Goal: Task Accomplishment & Management: Manage account settings

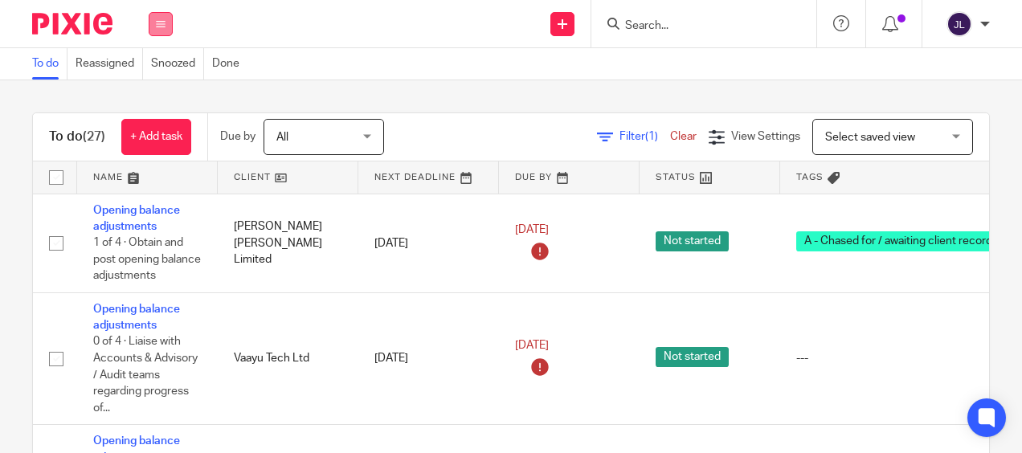
click at [162, 23] on icon at bounding box center [161, 24] width 10 height 10
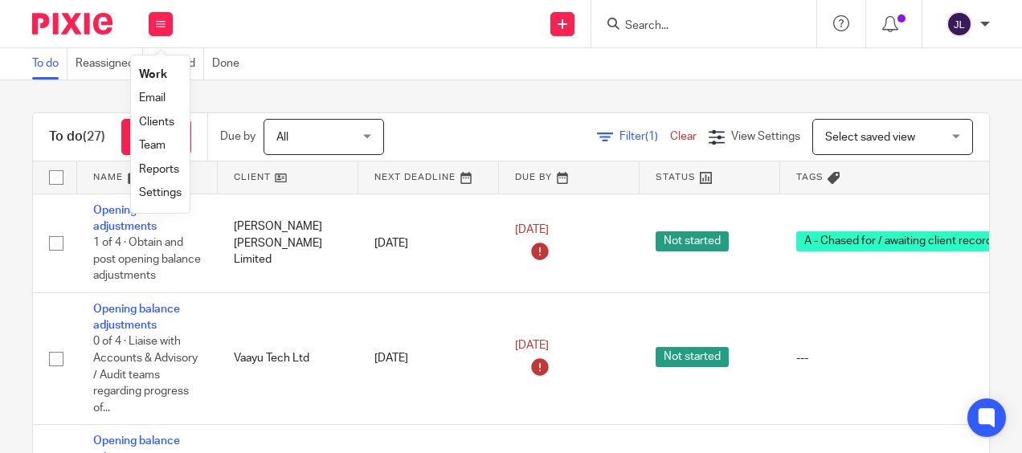
click at [158, 120] on link "Clients" at bounding box center [156, 122] width 35 height 11
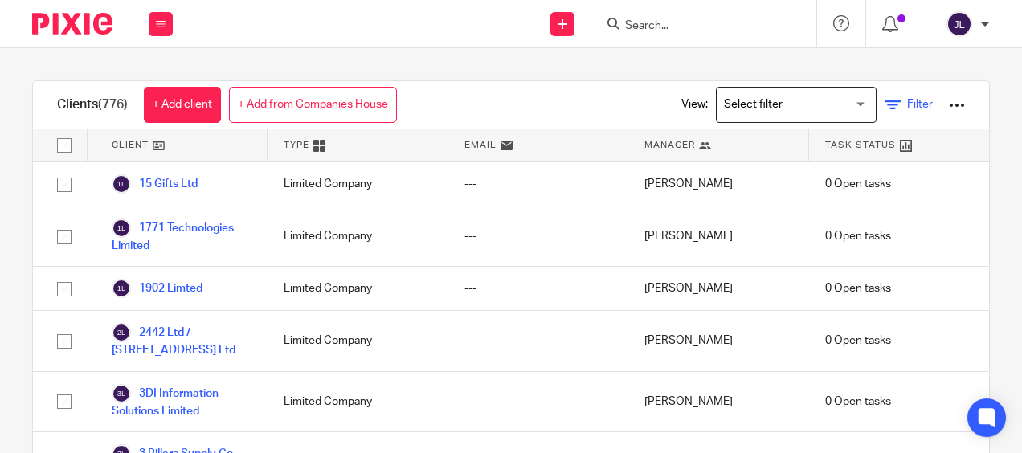
click at [885, 100] on link "Filter" at bounding box center [909, 104] width 48 height 17
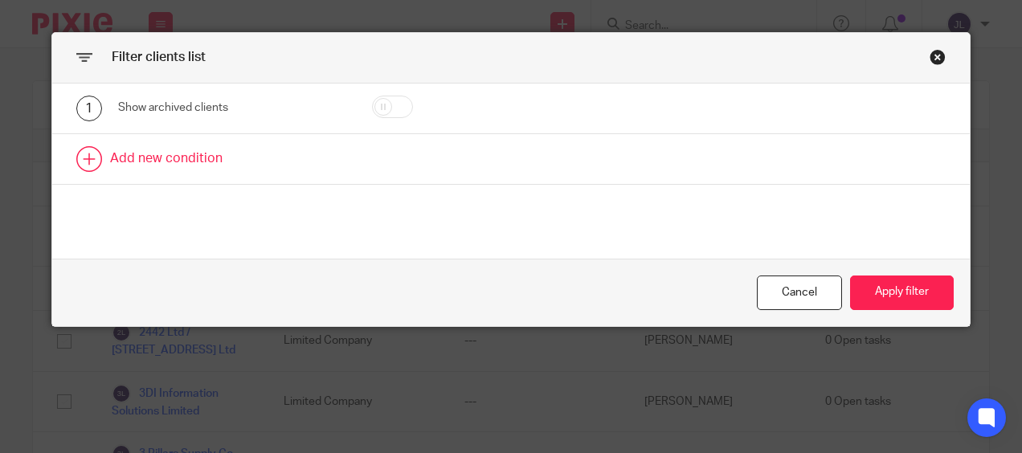
click at [265, 145] on link at bounding box center [511, 159] width 919 height 50
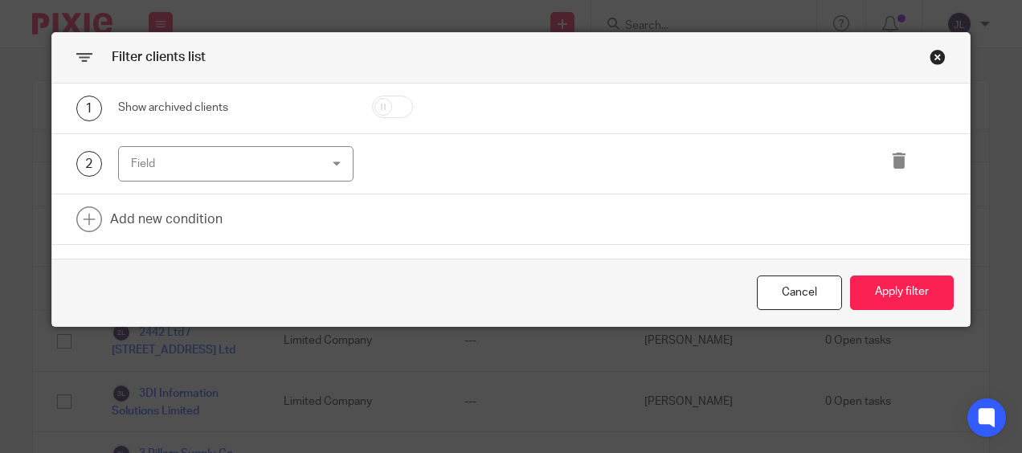
click at [251, 171] on div "Field" at bounding box center [220, 164] width 178 height 34
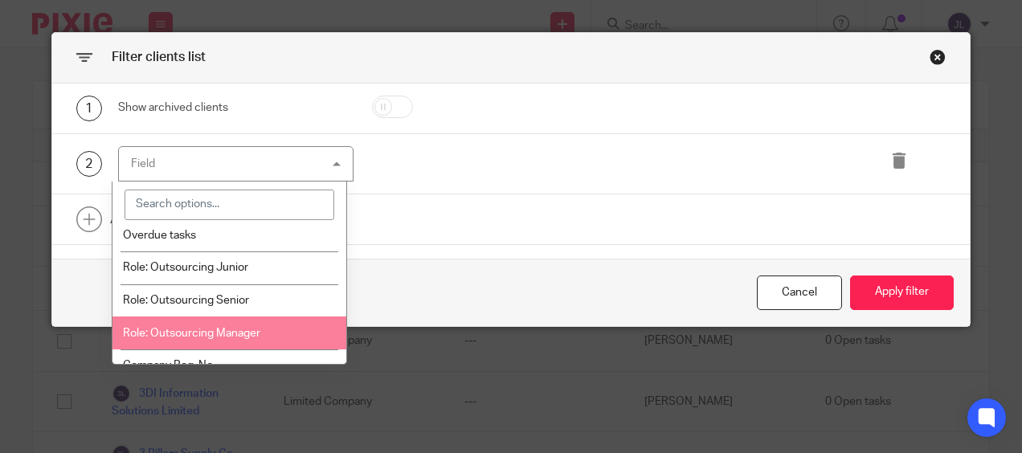
scroll to position [170, 0]
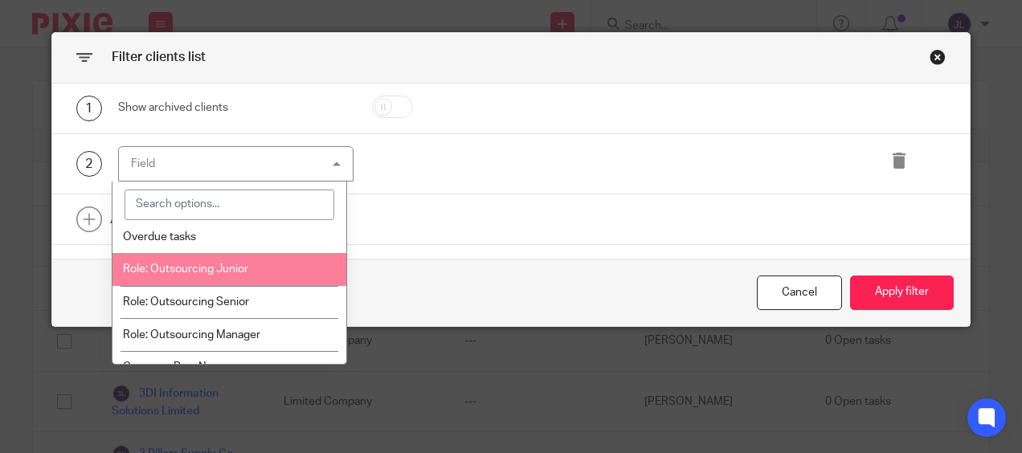
click at [219, 272] on span "Role: Outsourcing Junior" at bounding box center [185, 269] width 125 height 11
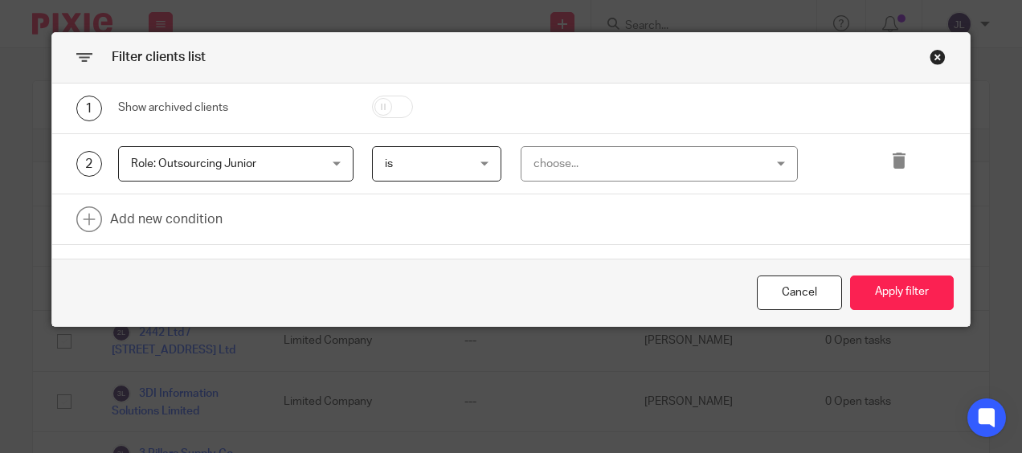
click at [559, 163] on div "choose..." at bounding box center [639, 164] width 211 height 34
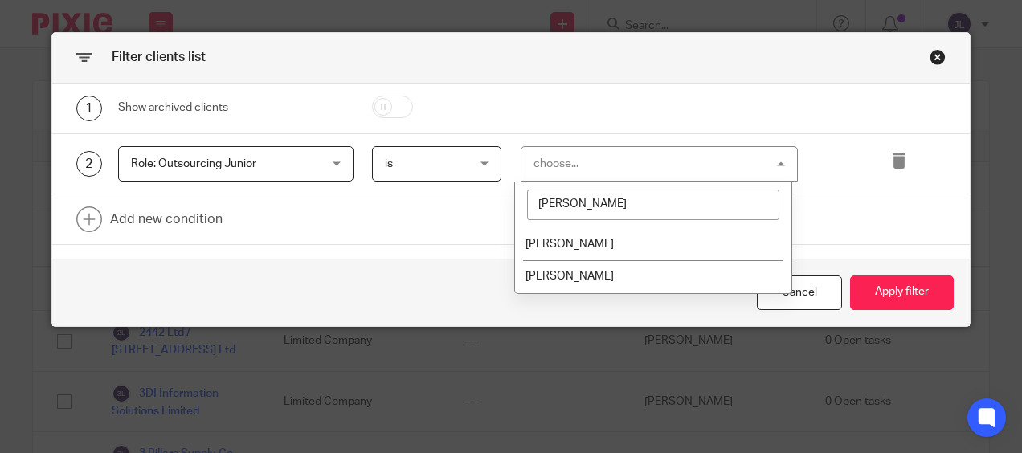
type input "josi"
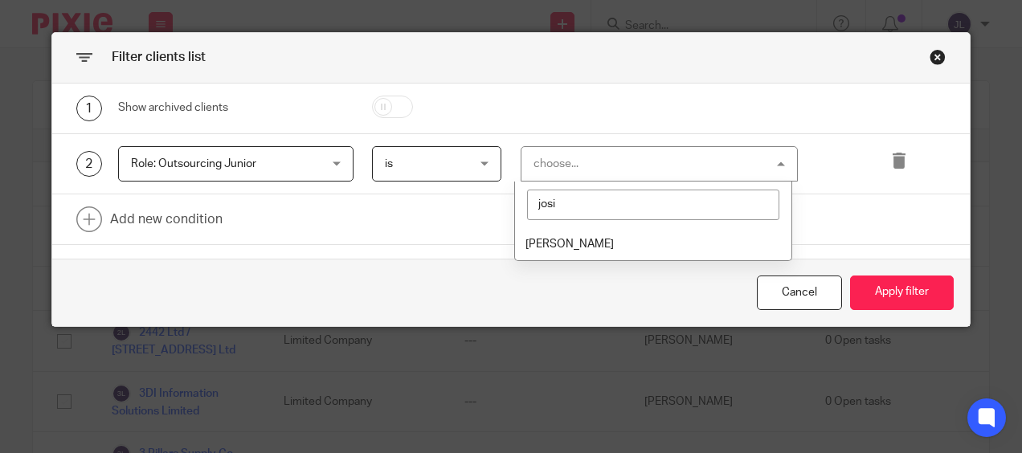
click at [549, 243] on span "[PERSON_NAME]" at bounding box center [570, 244] width 88 height 11
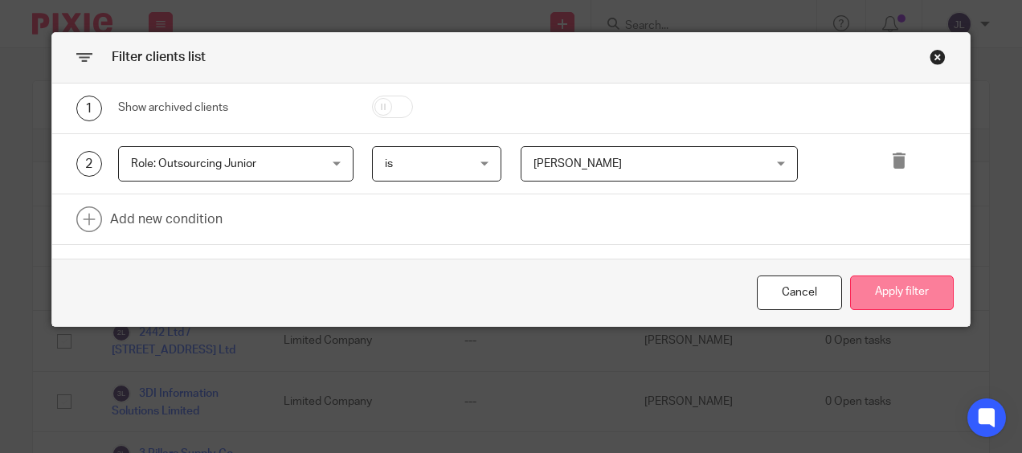
click at [940, 297] on button "Apply filter" at bounding box center [902, 293] width 104 height 35
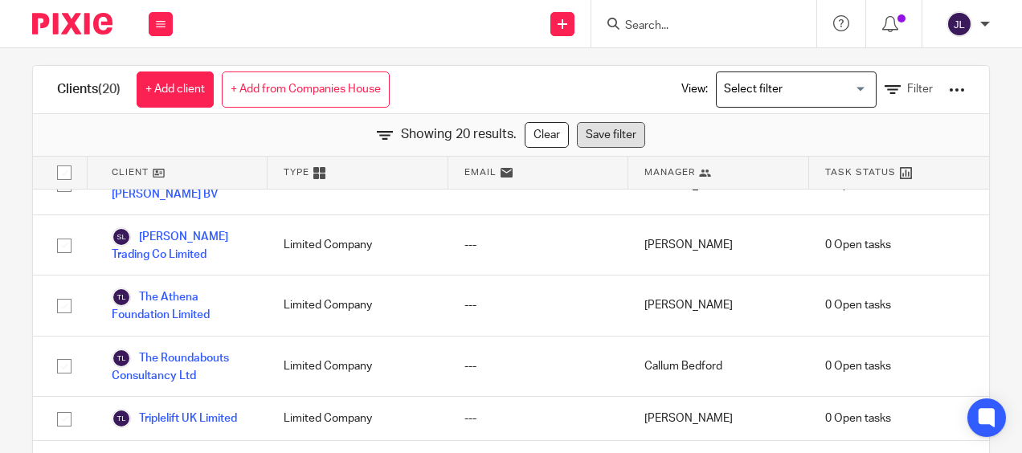
scroll to position [4, 0]
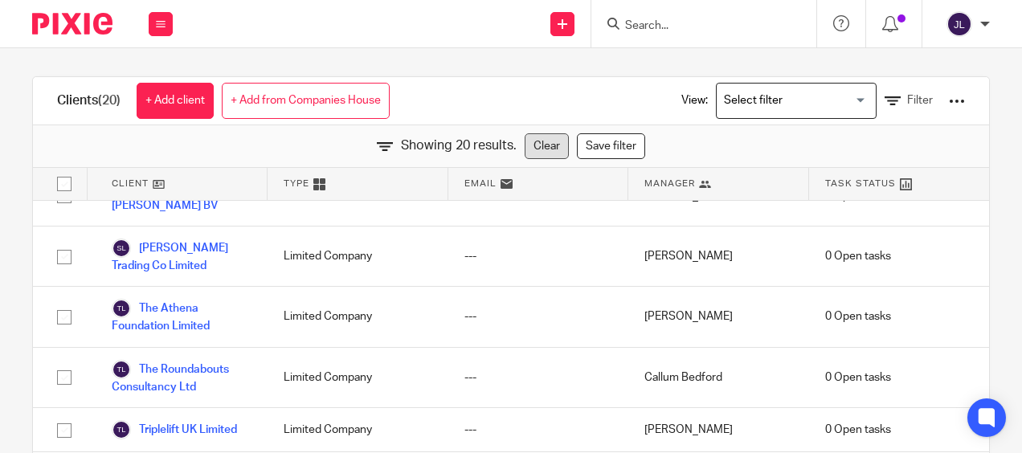
click at [527, 144] on link "Clear" at bounding box center [547, 146] width 44 height 26
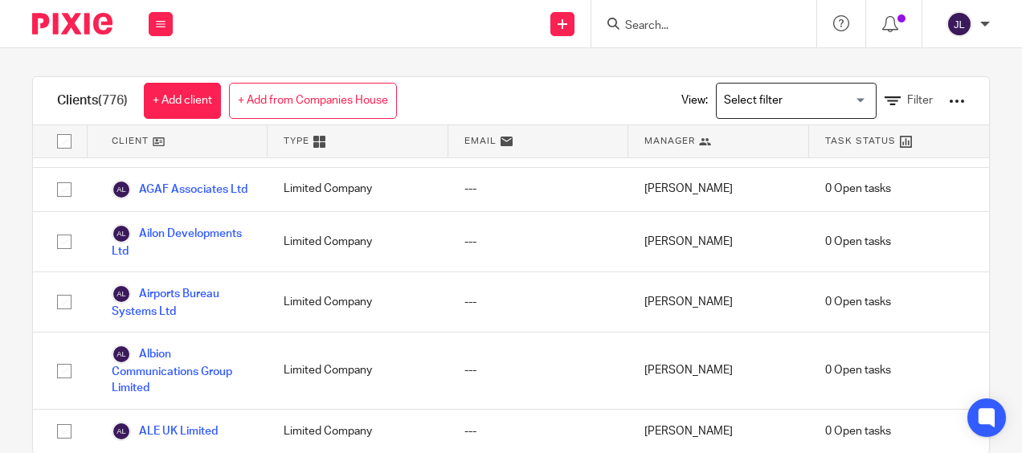
scroll to position [36651, 0]
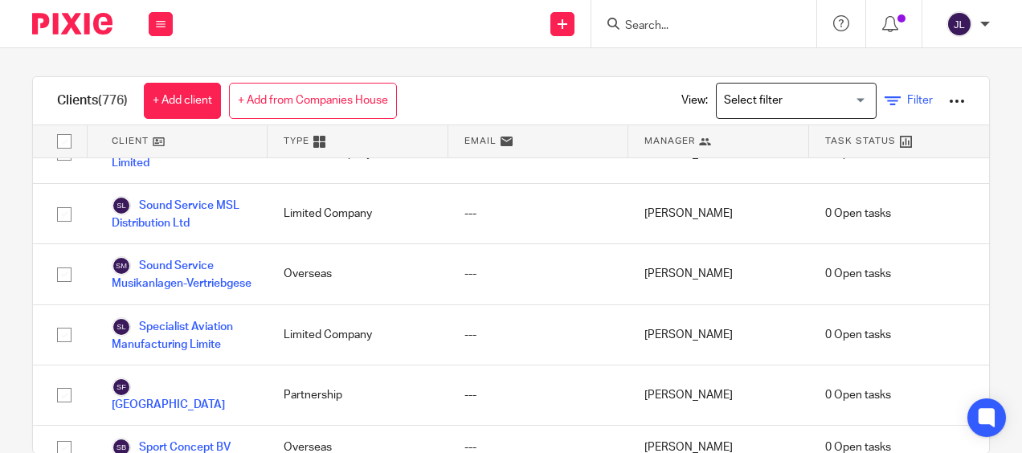
click at [885, 100] on link "Filter" at bounding box center [909, 100] width 48 height 17
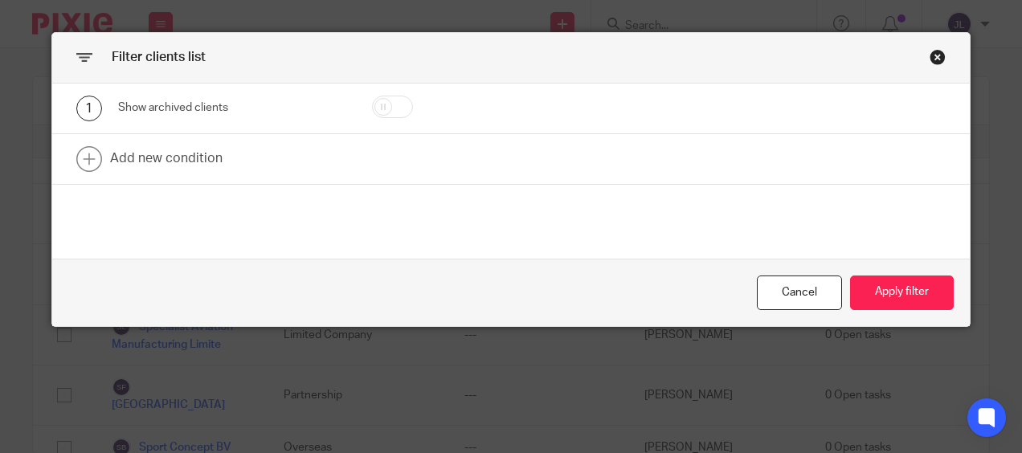
click at [277, 121] on div "1 Show archived clients" at bounding box center [511, 109] width 919 height 51
click at [215, 154] on link at bounding box center [511, 159] width 919 height 50
click at [216, 158] on div "Field" at bounding box center [220, 164] width 178 height 34
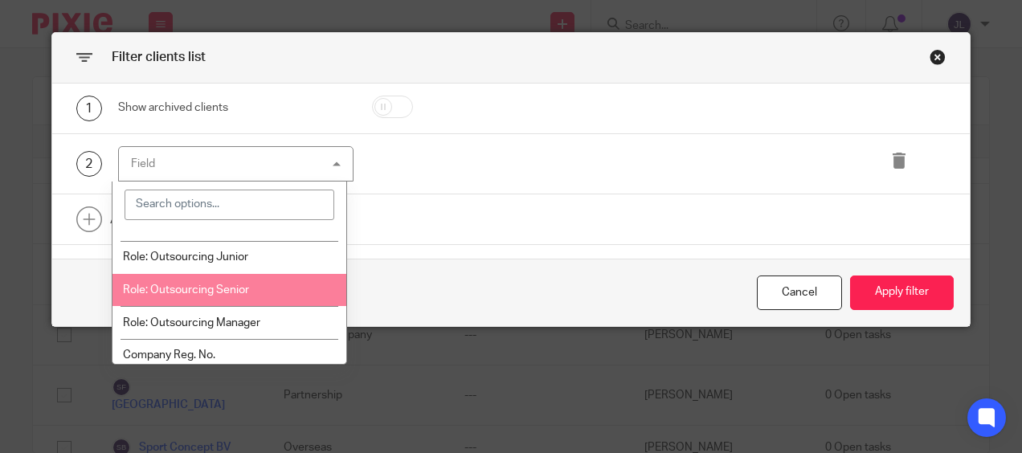
scroll to position [218, 0]
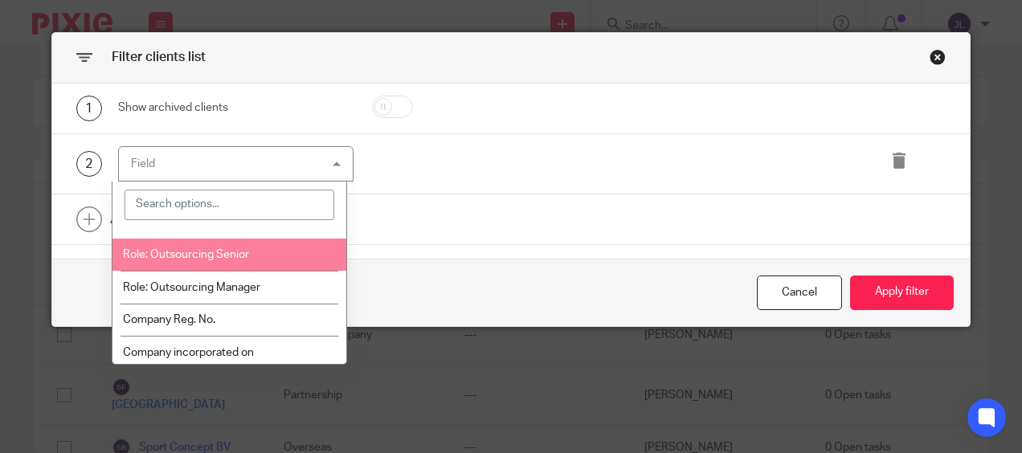
click at [212, 256] on span "Role: Outsourcing Senior" at bounding box center [186, 254] width 126 height 11
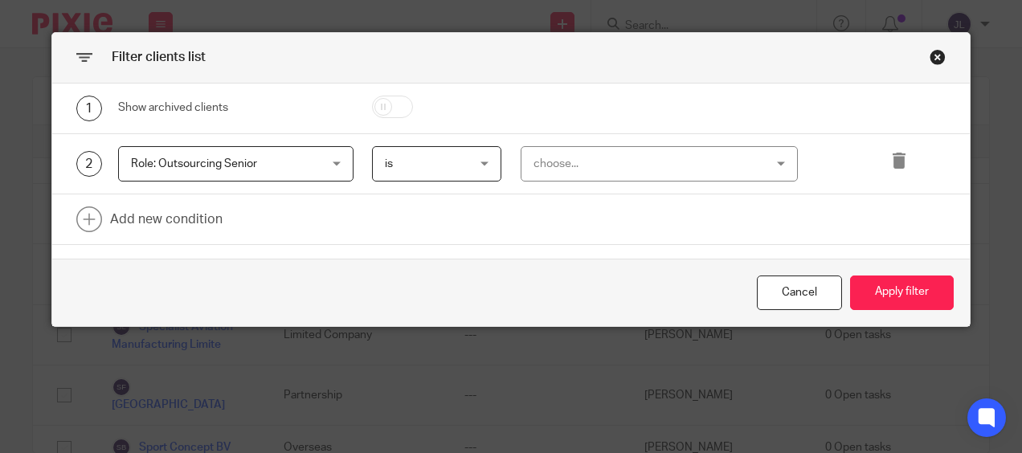
click at [543, 173] on div "choose..." at bounding box center [639, 164] width 211 height 34
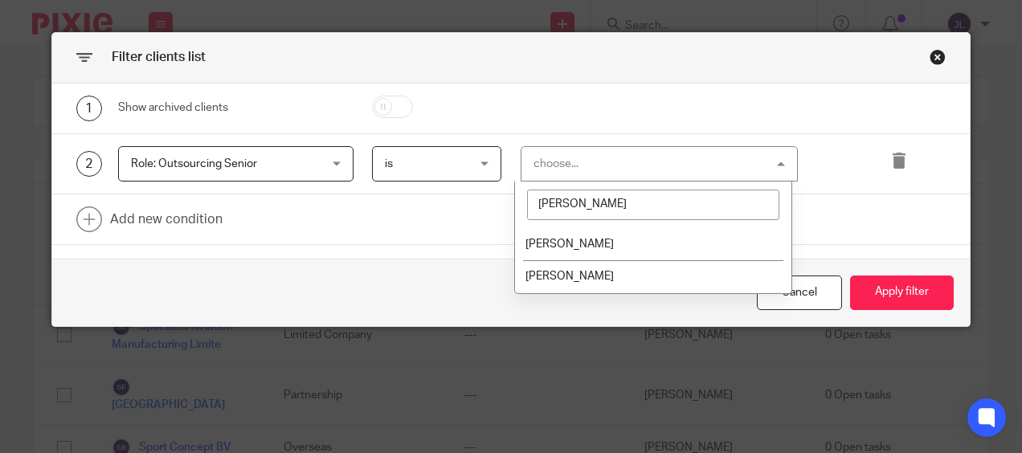
type input "josi"
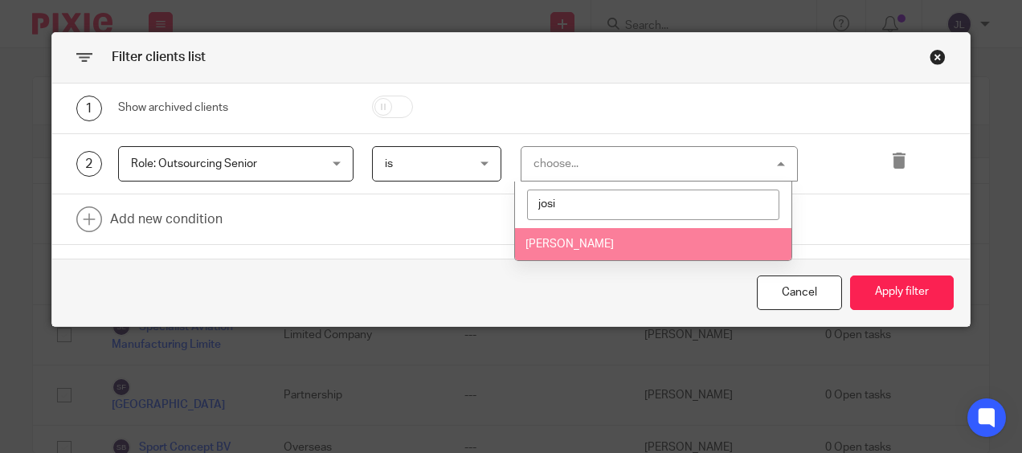
click at [579, 244] on span "[PERSON_NAME]" at bounding box center [570, 244] width 88 height 11
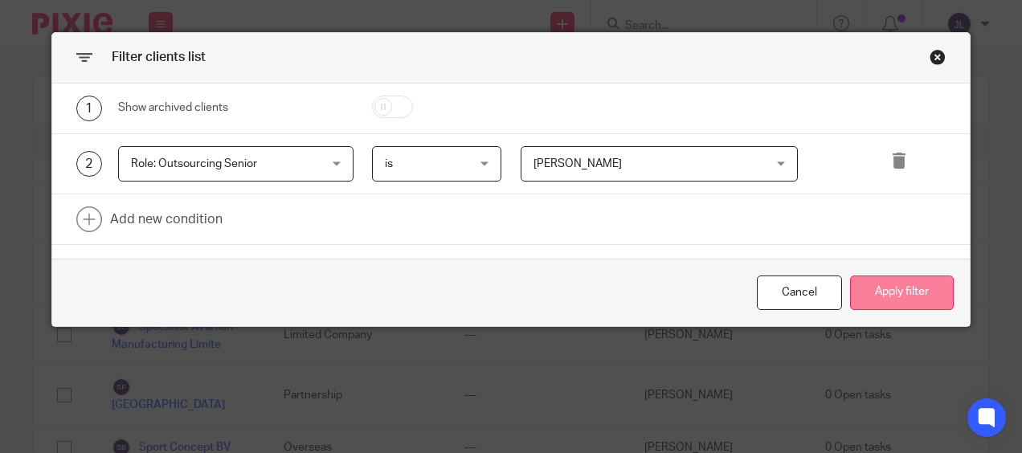
click at [908, 280] on button "Apply filter" at bounding box center [902, 293] width 104 height 35
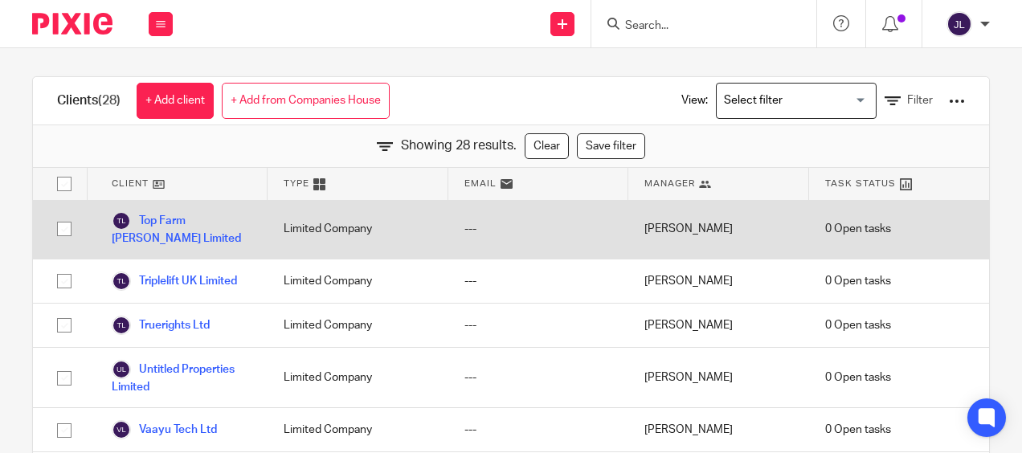
scroll to position [65, 0]
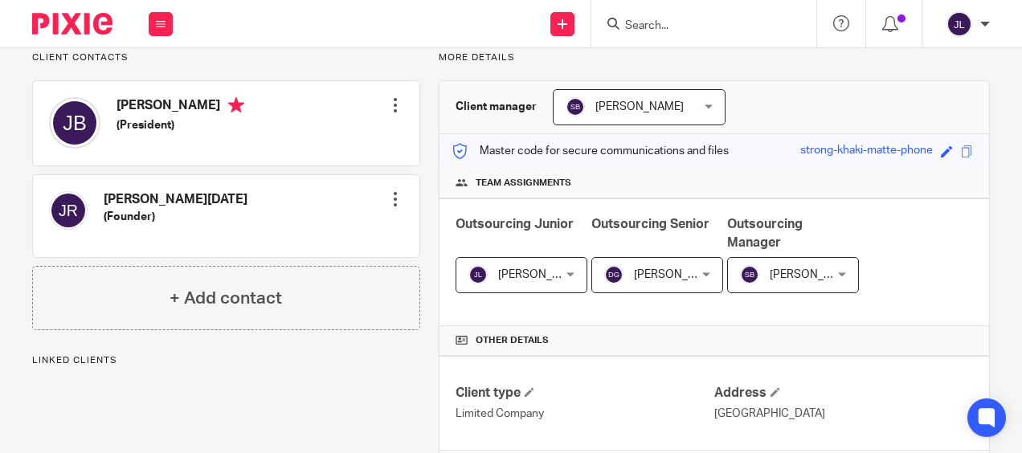
scroll to position [188, 0]
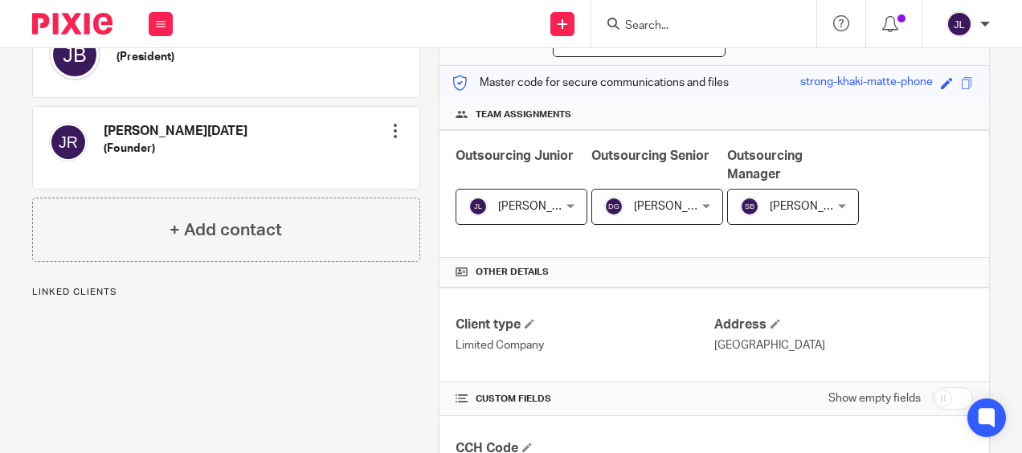
click at [551, 195] on div "Josie Lynch Josie Lynch" at bounding box center [522, 207] width 132 height 36
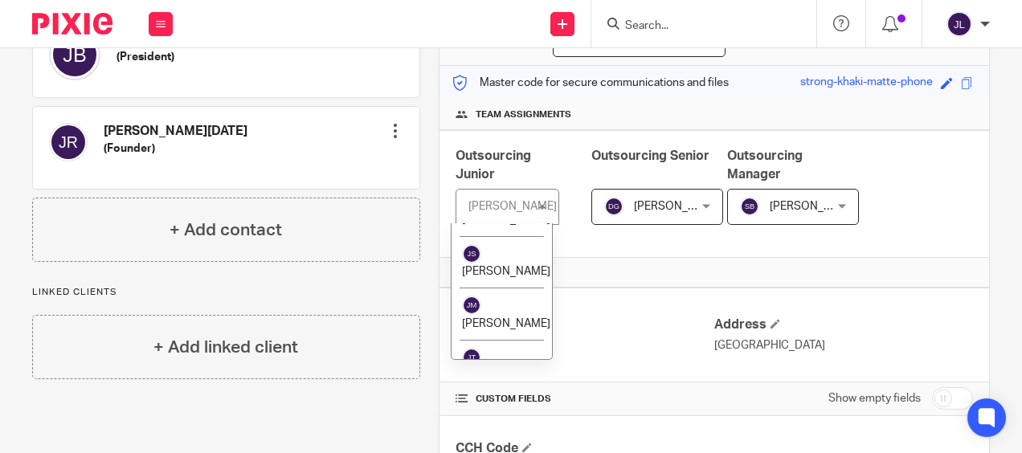
scroll to position [1538, 0]
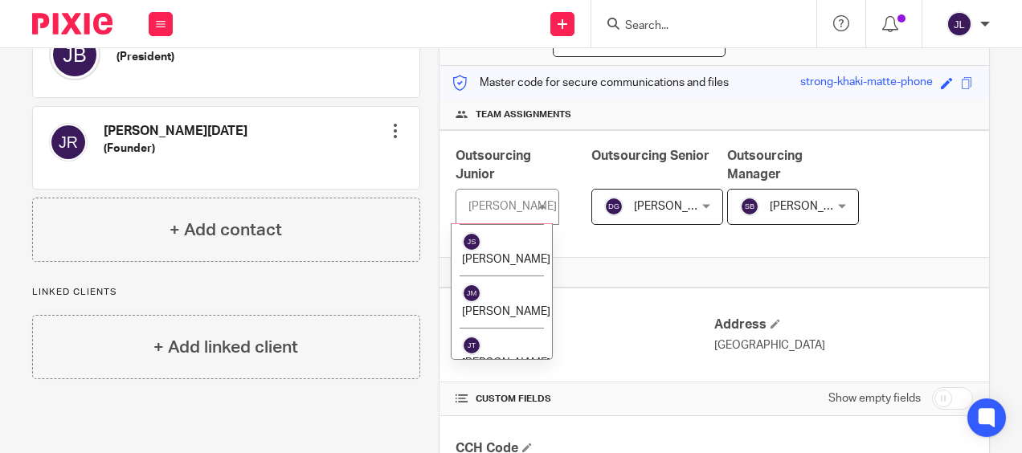
click at [473, 199] on img at bounding box center [471, 189] width 19 height 19
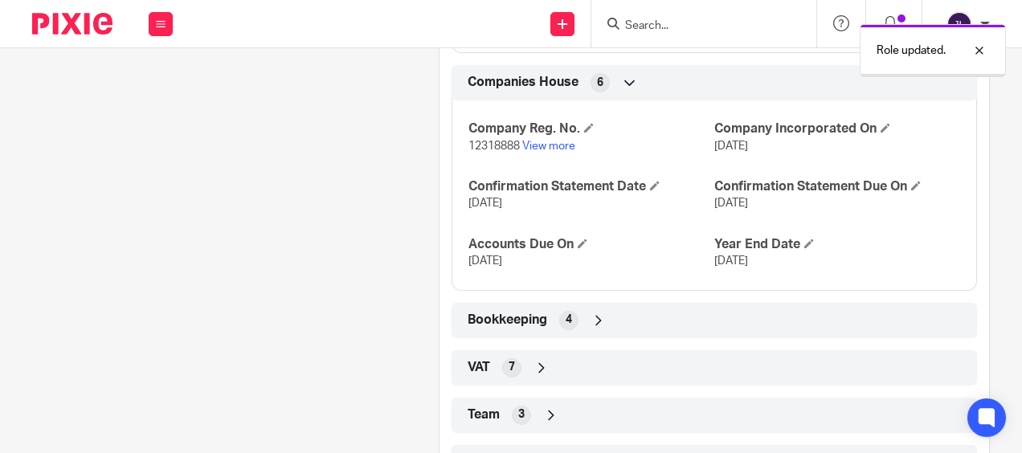
scroll to position [881, 0]
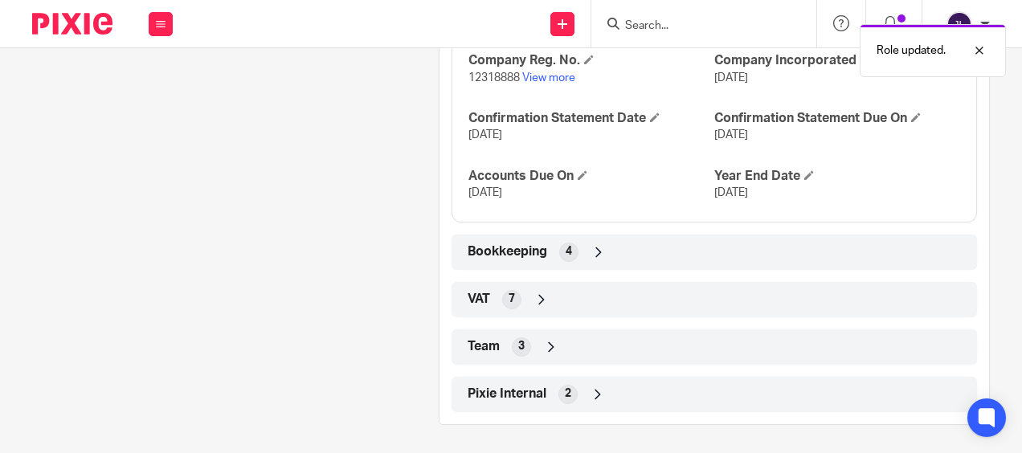
click at [533, 335] on div "Team 3" at bounding box center [715, 347] width 502 height 27
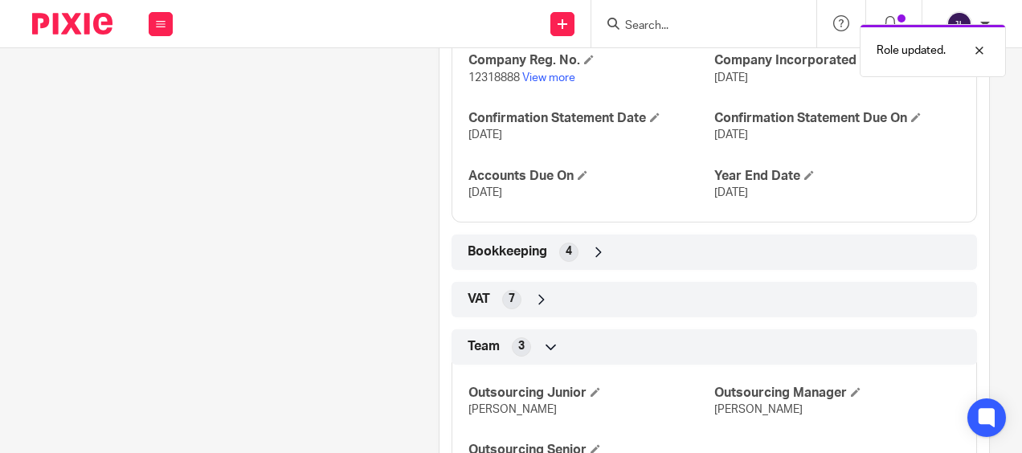
scroll to position [1013, 0]
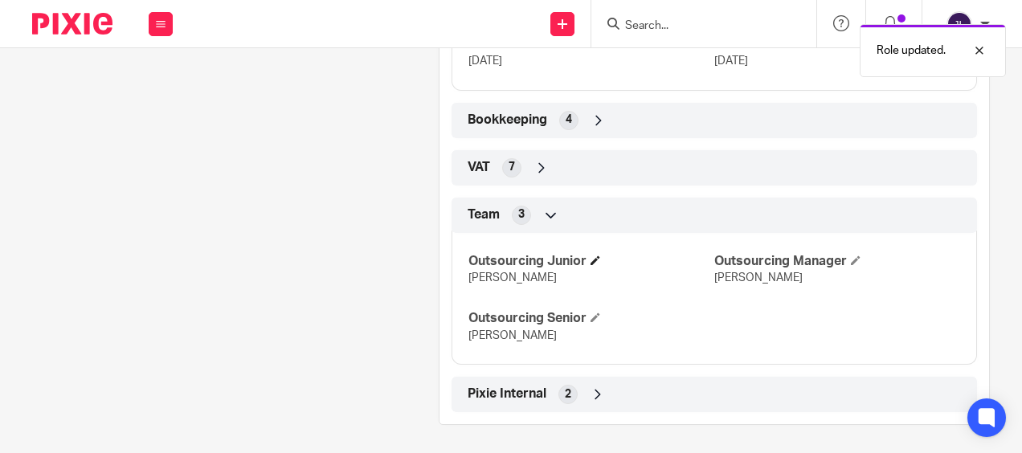
click at [603, 253] on h4 "Outsourcing Junior" at bounding box center [592, 261] width 246 height 17
click at [588, 254] on h4 "Outsourcing Junior" at bounding box center [592, 261] width 246 height 17
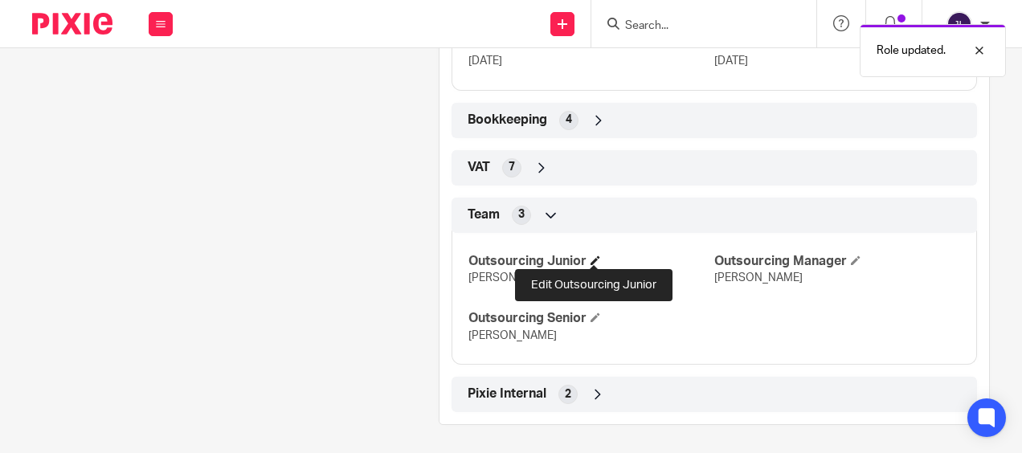
click at [595, 260] on span at bounding box center [596, 261] width 10 height 10
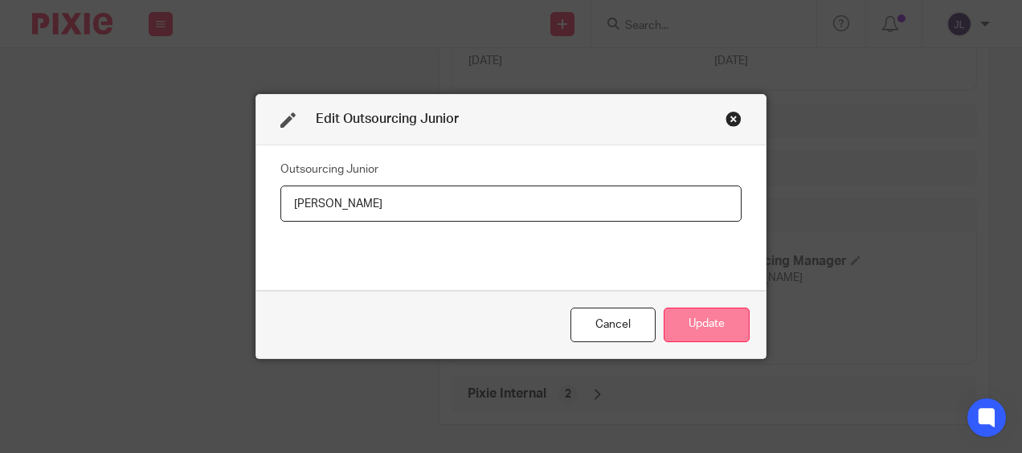
type input "[PERSON_NAME]"
click at [702, 313] on button "Update" at bounding box center [707, 325] width 86 height 35
